Goal: Check status: Check status

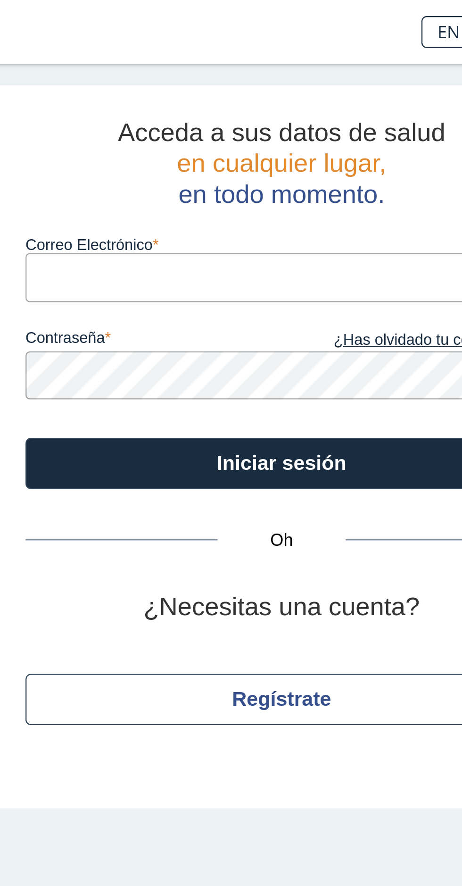
click at [264, 120] on input "Correo Electrónico" at bounding box center [316, 122] width 227 height 21
type input "lindyquin@yahoo.com"
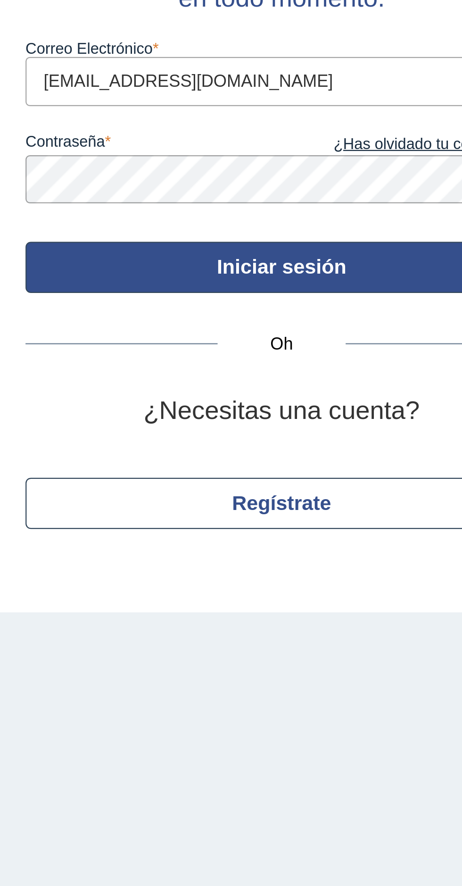
click at [330, 203] on font "Iniciar sesión" at bounding box center [315, 205] width 57 height 10
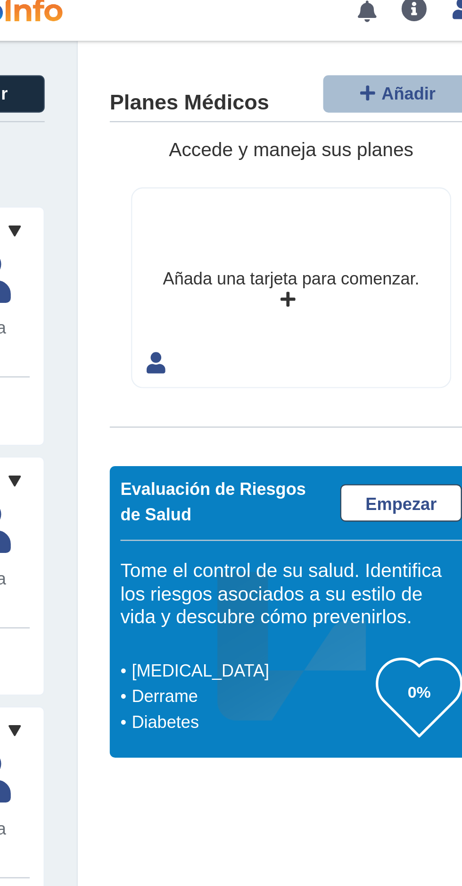
click at [410, 187] on div "Planes Médicos Añadir Accede y maneja sus planes Añada una tarjeta para comenza…" at bounding box center [368, 193] width 189 height 331
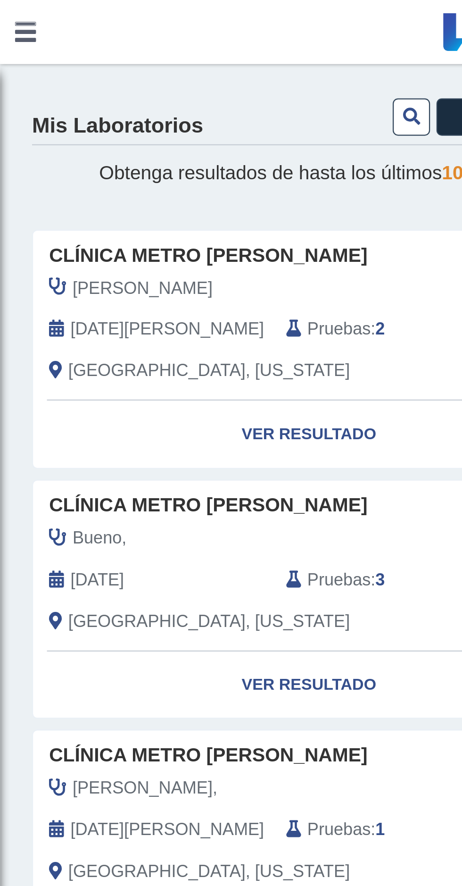
click at [129, 146] on icon at bounding box center [129, 146] width 7 height 8
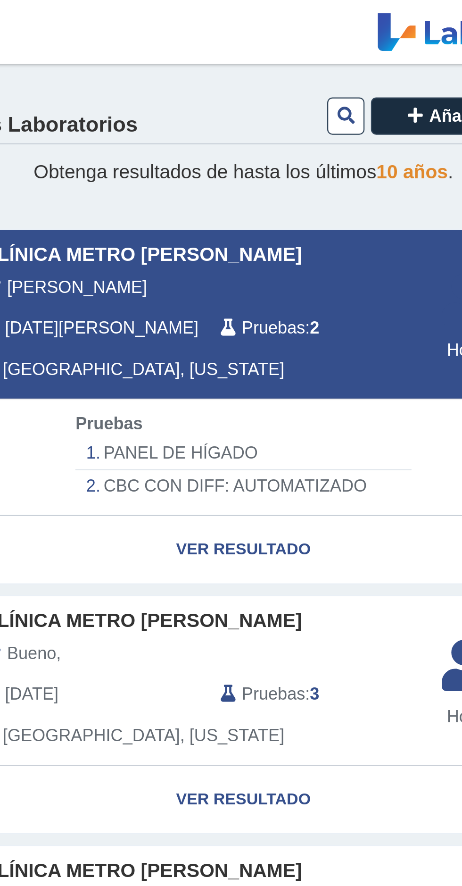
scroll to position [0, 0]
click at [141, 203] on li "PANEL DE HÍGADO" at bounding box center [136, 200] width 149 height 15
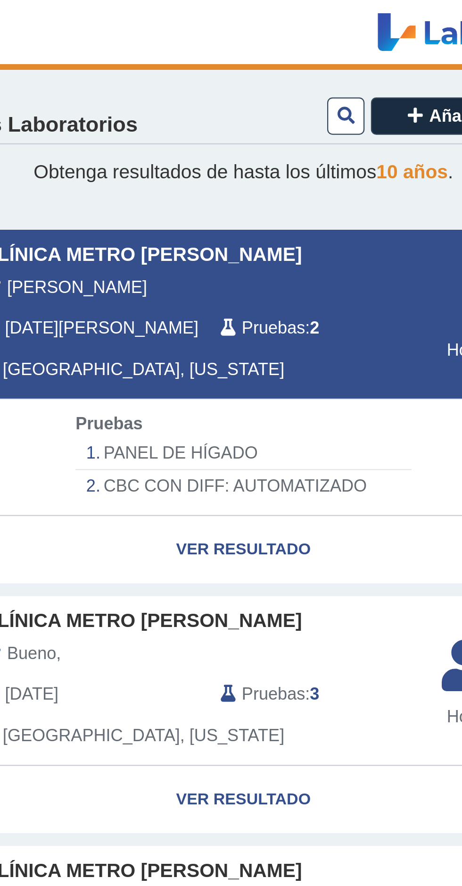
click at [147, 197] on li "PANEL DE HÍGADO" at bounding box center [136, 200] width 149 height 15
click at [116, 206] on li "PANEL DE HÍGADO" at bounding box center [136, 200] width 149 height 15
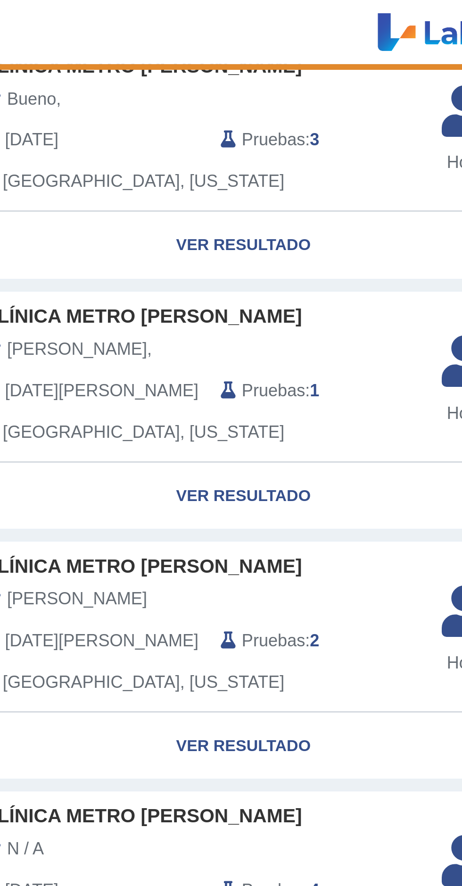
scroll to position [0, 0]
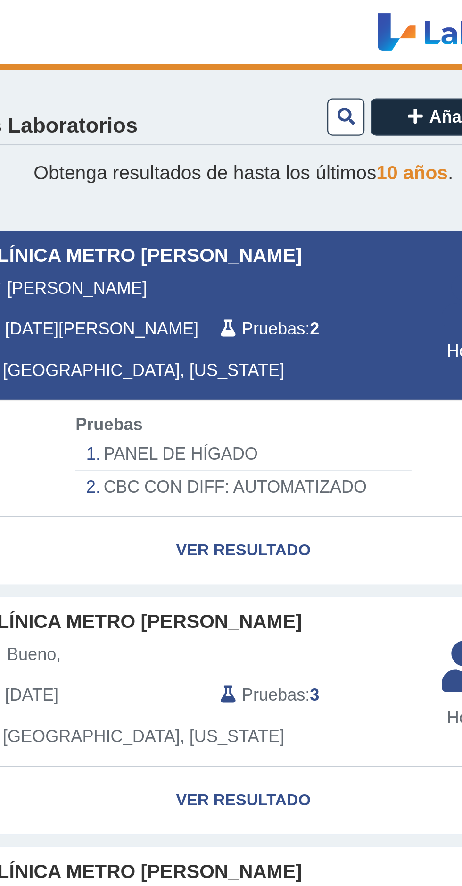
click at [114, 199] on font "PANEL DE HÍGADO" at bounding box center [109, 200] width 68 height 8
click at [124, 206] on li "PANEL DE HÍGADO" at bounding box center [136, 200] width 149 height 15
click at [153, 214] on font "CBC CON DIFF: AUTOMATIZADO" at bounding box center [133, 215] width 117 height 8
click at [143, 196] on li "PANEL DE HÍGADO" at bounding box center [136, 200] width 149 height 15
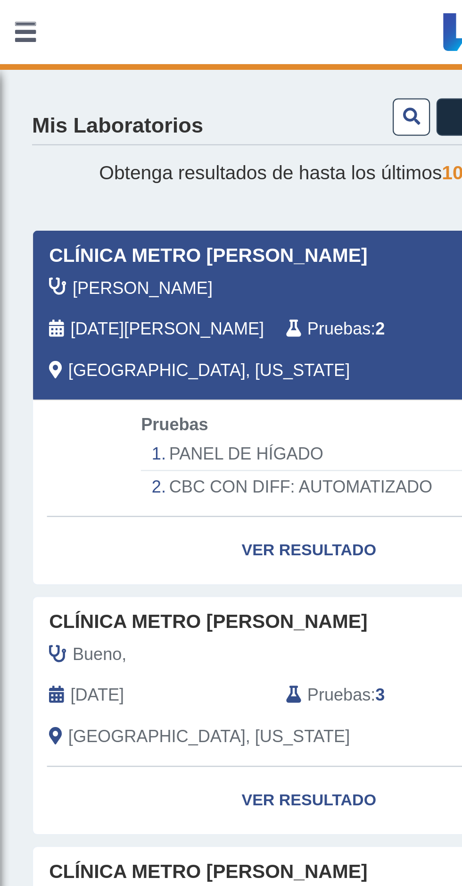
select select "**********"
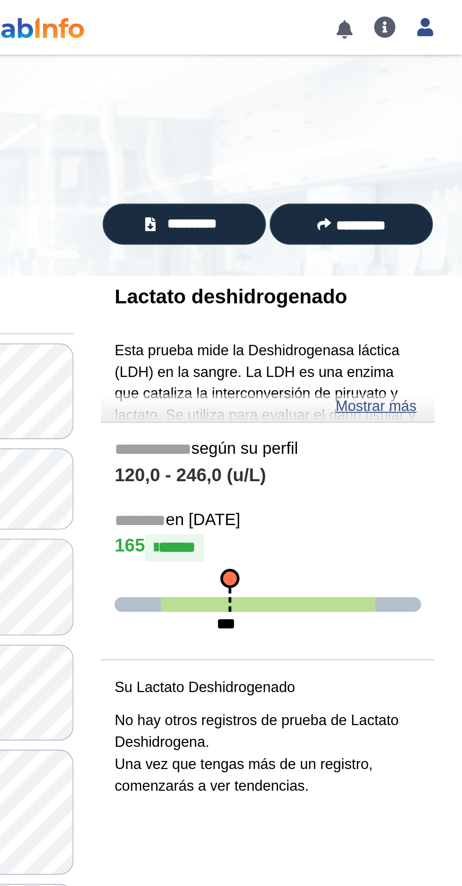
click at [418, 209] on font "Mostrar más" at bounding box center [418, 210] width 42 height 8
